Goal: Find specific page/section: Find specific page/section

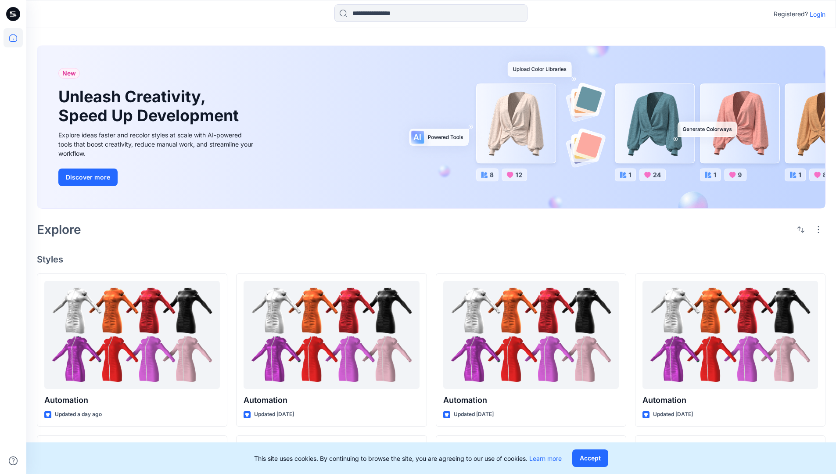
click at [816, 14] on p "Login" at bounding box center [818, 14] width 16 height 9
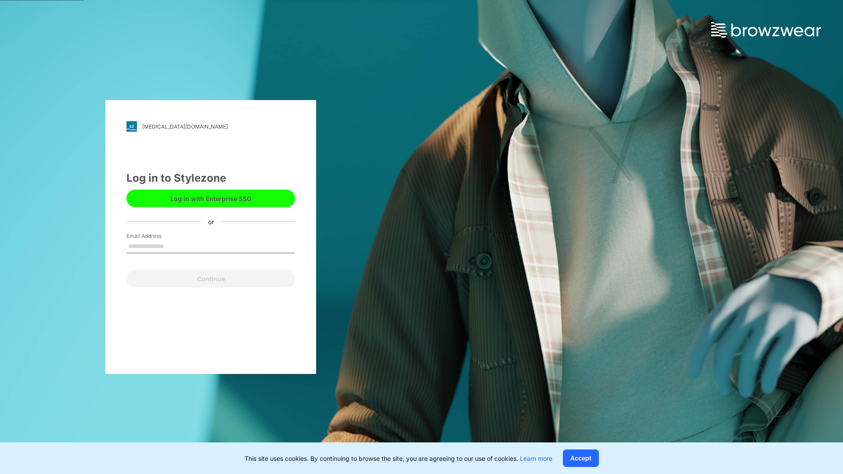
click at [173, 246] on input "Email Address" at bounding box center [210, 246] width 169 height 13
type input "**********"
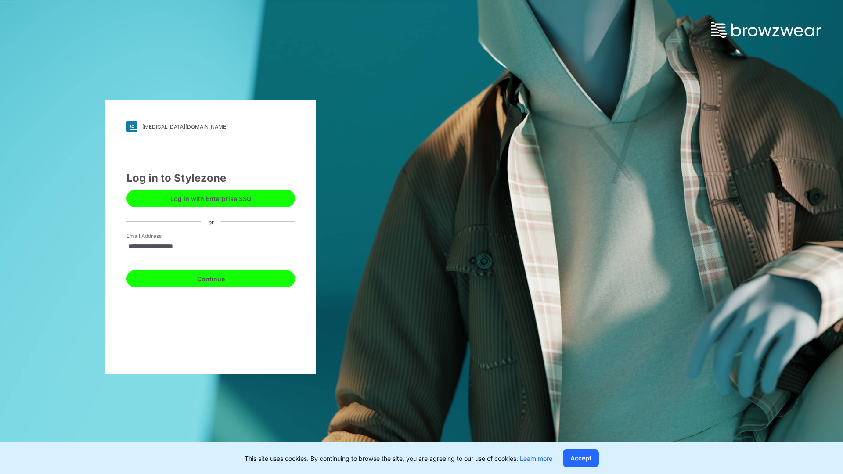
click at [220, 278] on button "Continue" at bounding box center [210, 279] width 169 height 18
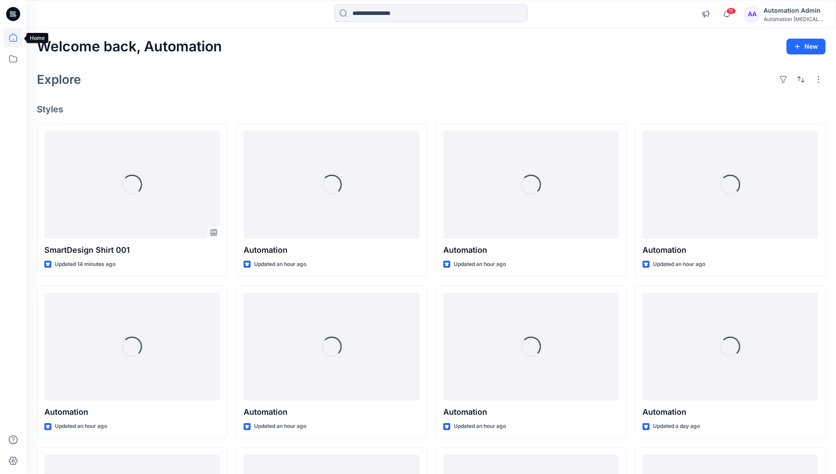
click at [17, 38] on icon at bounding box center [13, 38] width 8 height 8
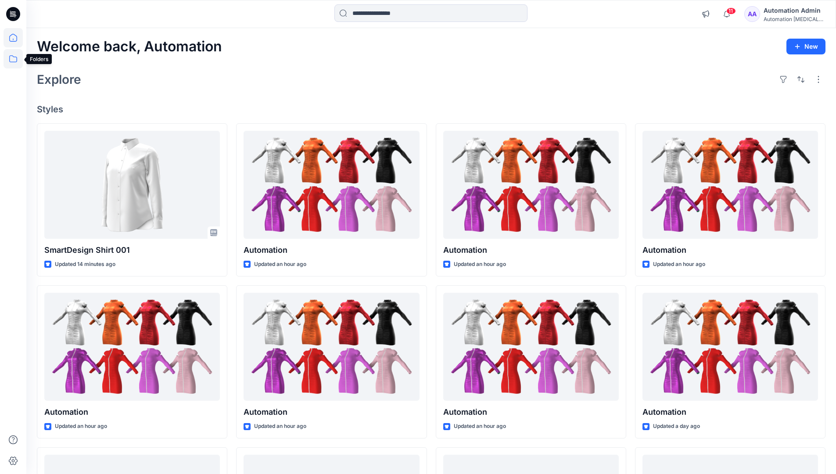
click at [13, 60] on icon at bounding box center [13, 58] width 19 height 19
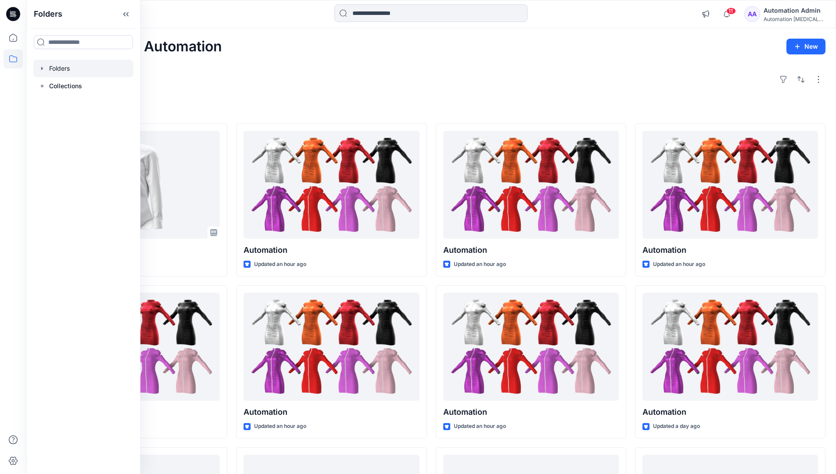
click at [59, 68] on div at bounding box center [83, 69] width 100 height 18
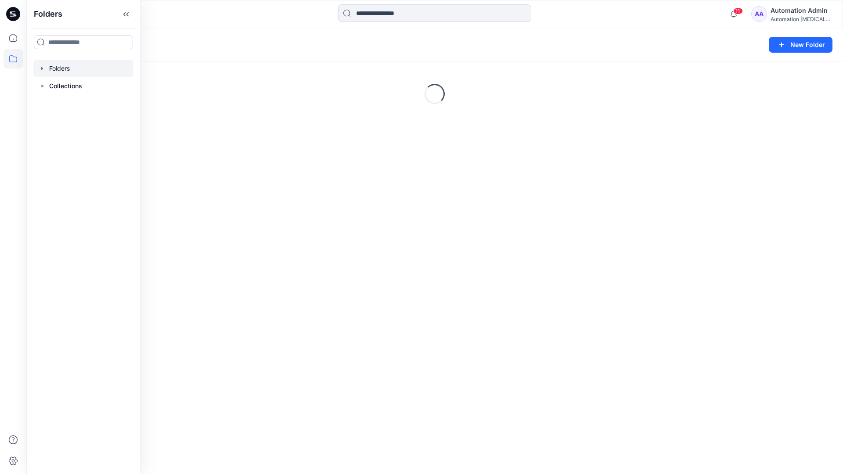
click at [434, 336] on div "Folders New Folder Loading..." at bounding box center [434, 251] width 817 height 446
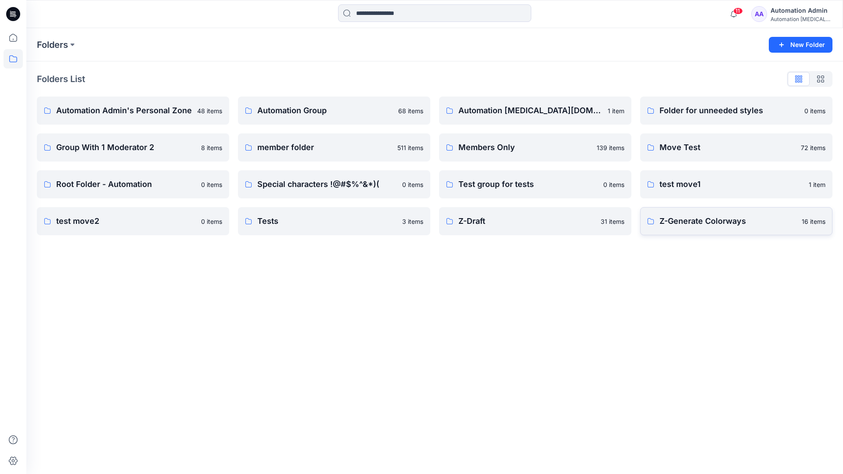
click at [701, 226] on p "Z-Generate Colorways" at bounding box center [728, 221] width 137 height 12
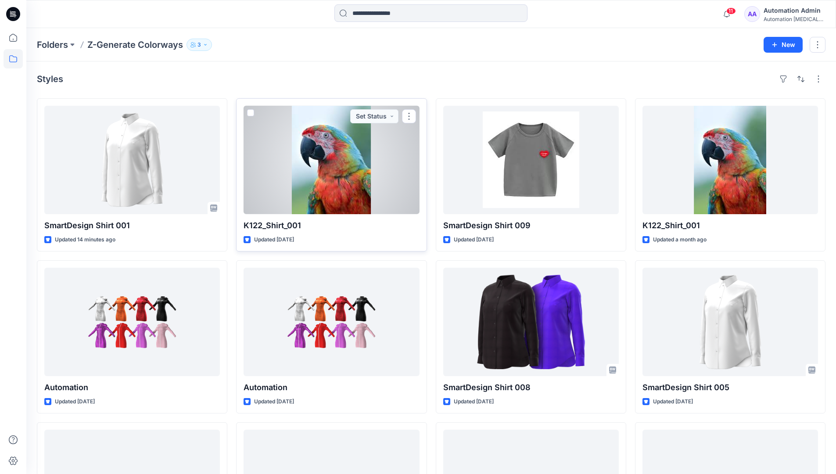
click at [251, 114] on span at bounding box center [250, 112] width 7 height 7
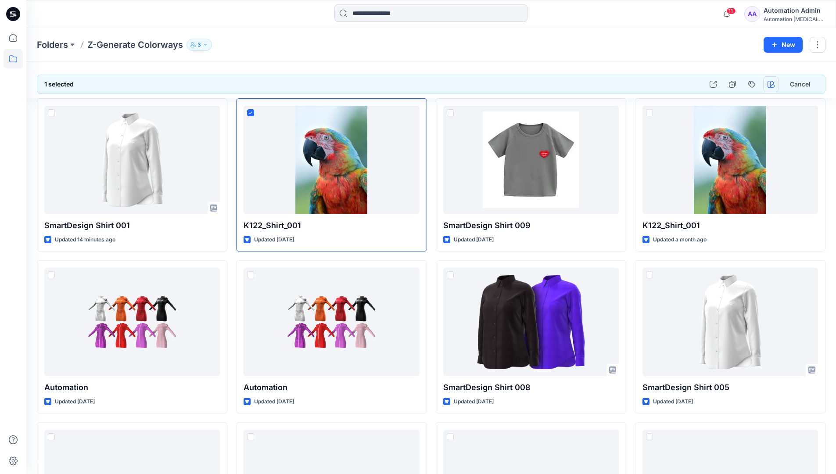
click at [770, 86] on icon "button" at bounding box center [771, 84] width 7 height 7
